Goal: Use online tool/utility: Utilize a website feature to perform a specific function

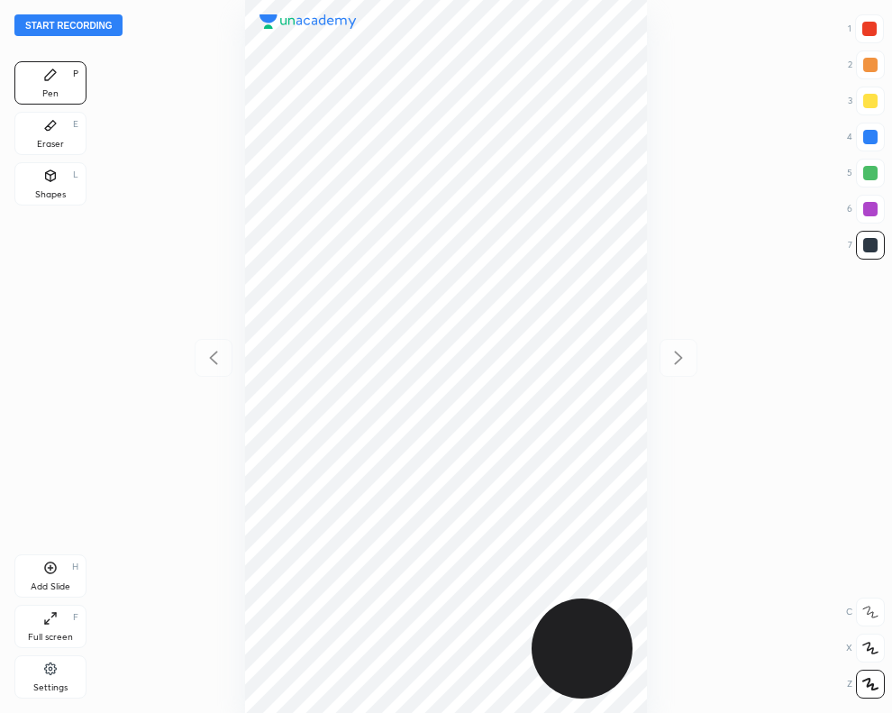
scroll to position [713, 604]
click at [100, 25] on button "Start recording" at bounding box center [68, 25] width 108 height 22
drag, startPoint x: 869, startPoint y: 28, endPoint x: 786, endPoint y: 142, distance: 141.3
click at [867, 28] on div at bounding box center [869, 29] width 14 height 14
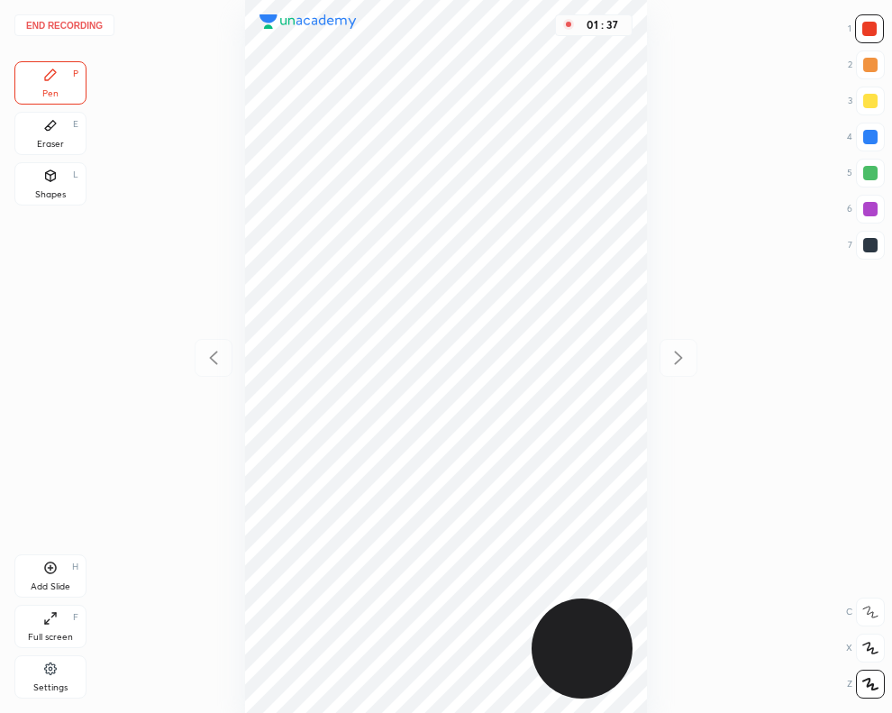
click at [863, 249] on div at bounding box center [870, 245] width 14 height 14
click at [59, 183] on div "Shapes L" at bounding box center [50, 183] width 72 height 43
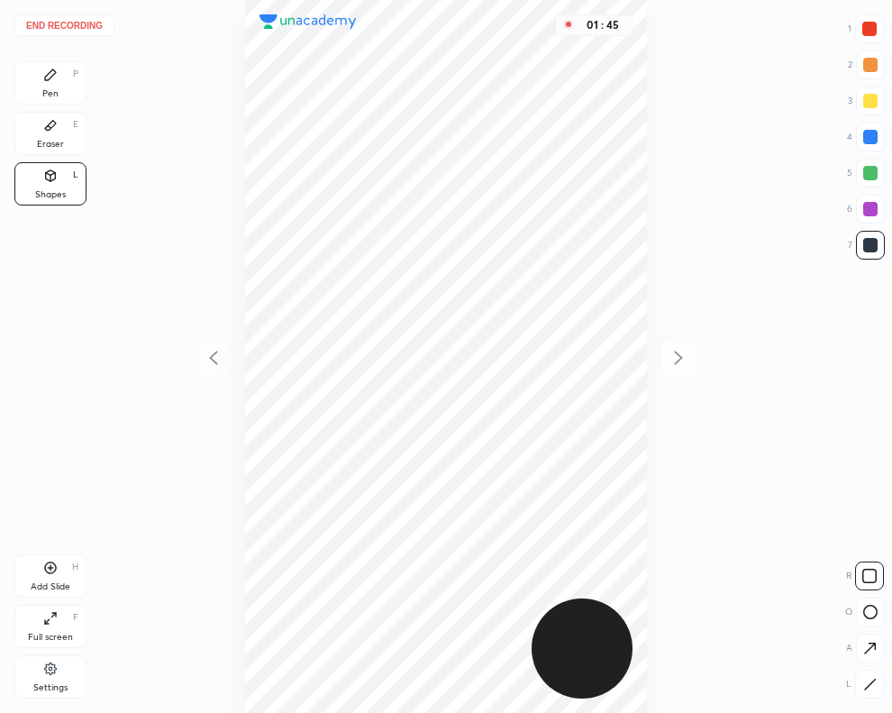
click at [88, 25] on button "End recording" at bounding box center [64, 25] width 100 height 22
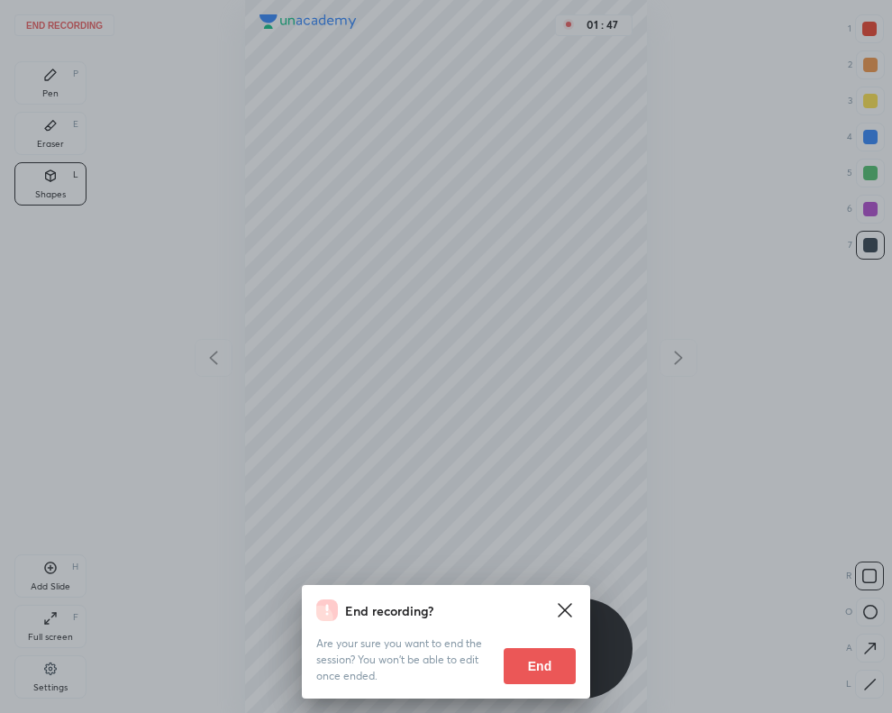
click at [534, 665] on button "End" at bounding box center [540, 666] width 72 height 36
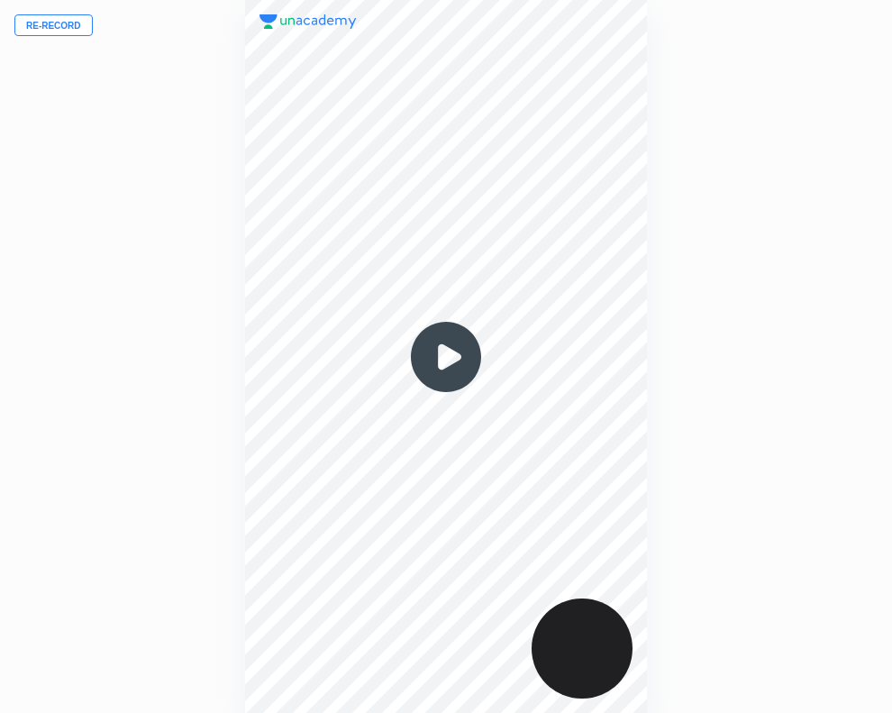
click at [453, 370] on img at bounding box center [446, 356] width 86 height 86
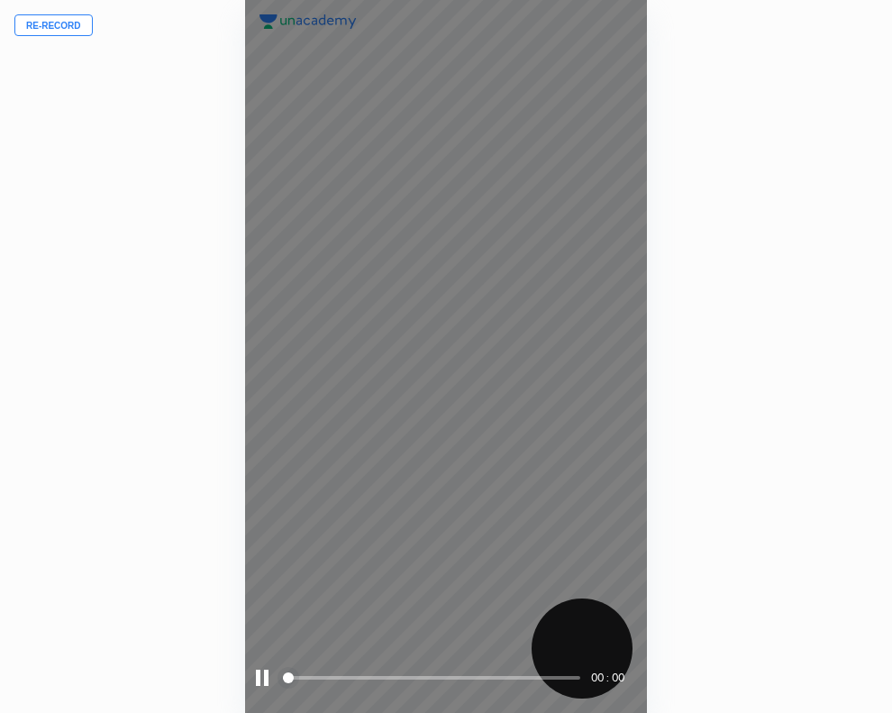
drag, startPoint x: 359, startPoint y: 678, endPoint x: 369, endPoint y: 677, distance: 11.0
click at [363, 677] on span at bounding box center [431, 678] width 296 height 4
click at [440, 677] on span at bounding box center [431, 678] width 296 height 4
